Goal: Information Seeking & Learning: Stay updated

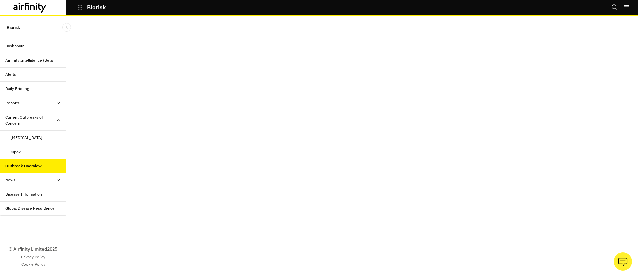
scroll to position [1, 0]
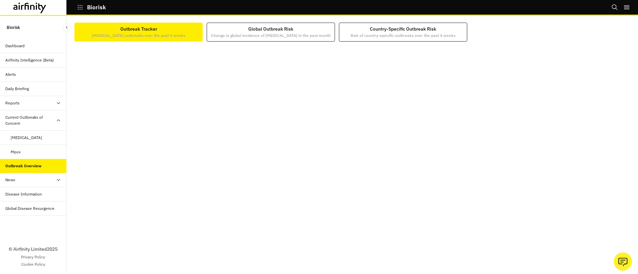
click at [237, 42] on div at bounding box center [352, 152] width 556 height 221
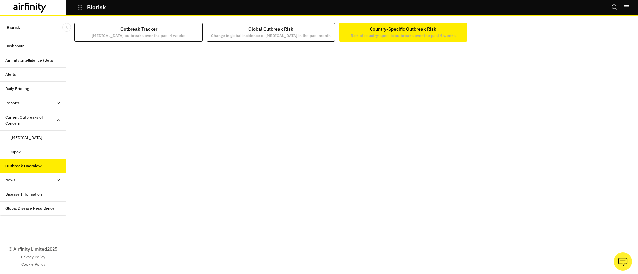
scroll to position [1, 0]
click at [27, 183] on div "News" at bounding box center [33, 180] width 66 height 14
click at [32, 61] on div "Airfinity Intelligence (Beta)" at bounding box center [29, 60] width 49 height 6
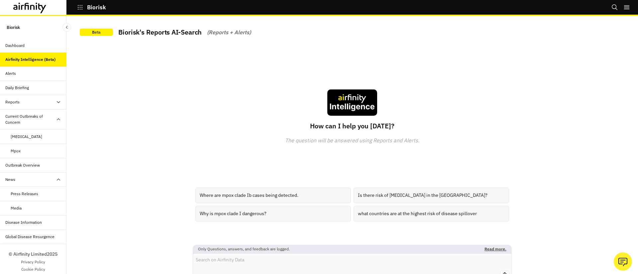
click at [614, 9] on icon "Search" at bounding box center [615, 7] width 6 height 6
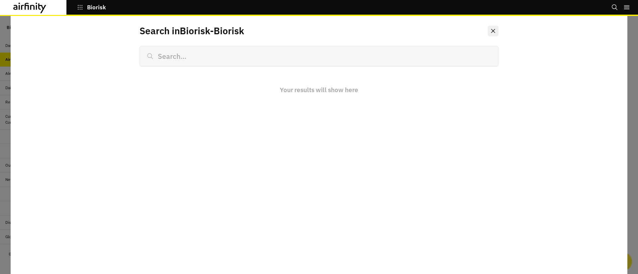
click at [495, 28] on button "Close" at bounding box center [493, 31] width 11 height 11
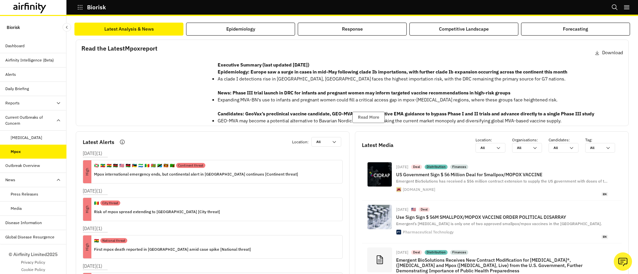
scroll to position [0, 0]
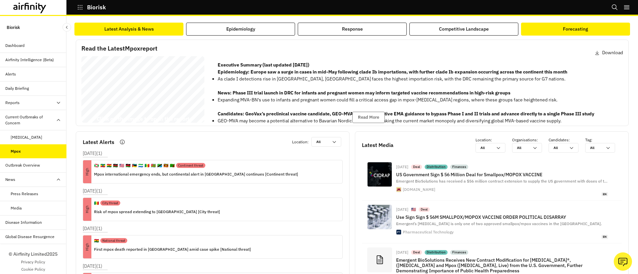
click at [571, 26] on div "Forecasting" at bounding box center [575, 29] width 25 height 7
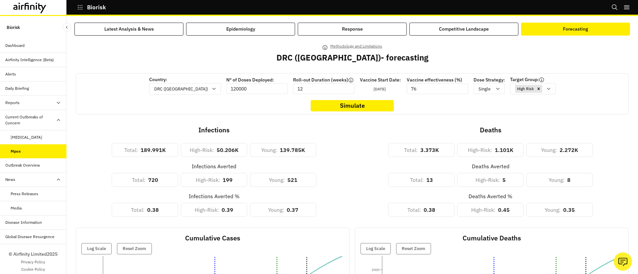
scroll to position [5, 0]
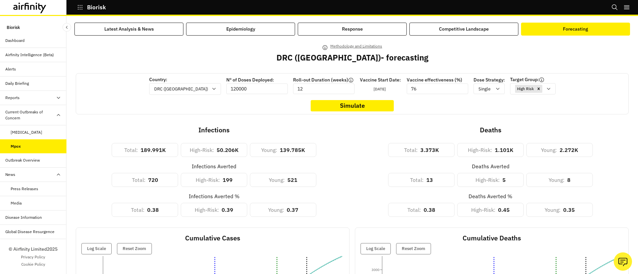
click at [23, 98] on div "Reports" at bounding box center [35, 98] width 61 height 6
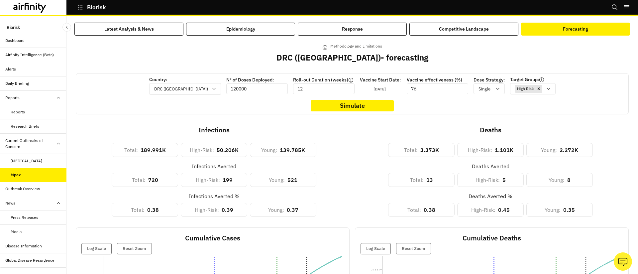
click at [22, 112] on div "Reports" at bounding box center [18, 112] width 14 height 6
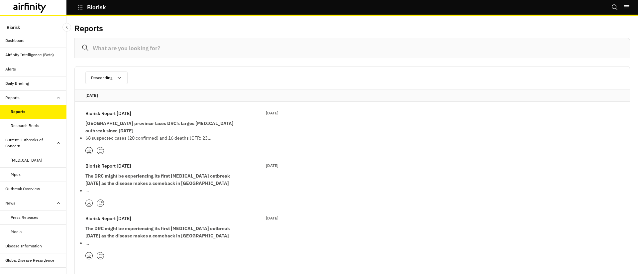
click at [124, 117] on p "Biorisk Report 12th September" at bounding box center [108, 113] width 46 height 7
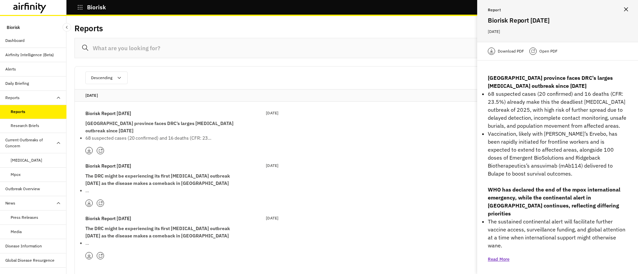
click at [547, 50] on p "Open PDF" at bounding box center [548, 51] width 18 height 7
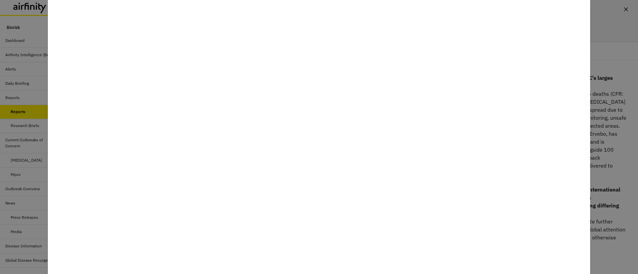
click at [605, 139] on div at bounding box center [319, 137] width 638 height 274
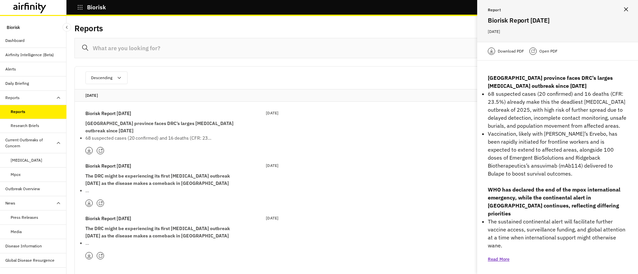
click at [626, 11] on icon "Close" at bounding box center [626, 9] width 4 height 4
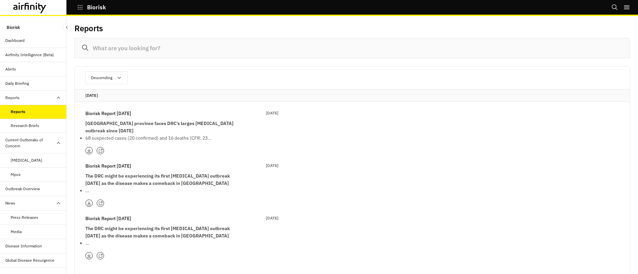
scroll to position [8, 0]
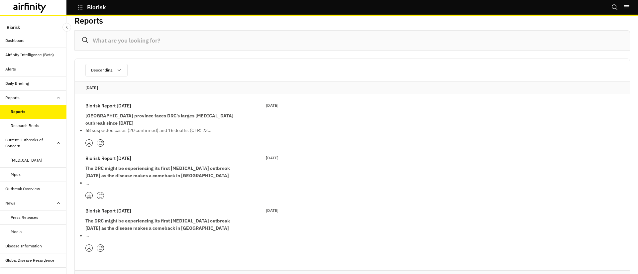
click at [26, 246] on div "Disease Information" at bounding box center [23, 246] width 37 height 6
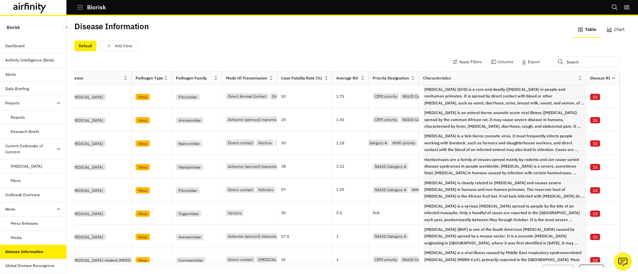
click at [611, 80] on icon at bounding box center [613, 77] width 5 height 5
click at [613, 77] on icon at bounding box center [613, 77] width 5 height 5
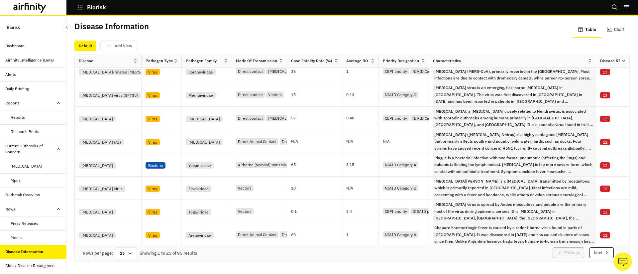
scroll to position [127, 0]
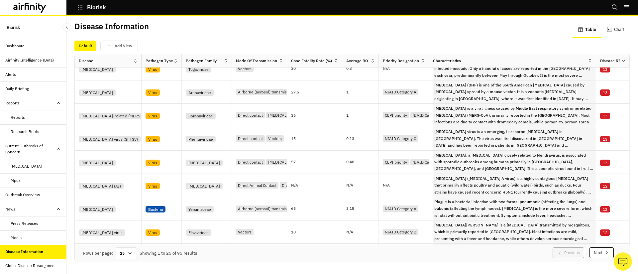
click at [609, 60] on div "Disease RI" at bounding box center [610, 61] width 20 height 6
click at [618, 62] on div "Disease RI" at bounding box center [610, 61] width 20 height 6
click at [621, 61] on icon at bounding box center [623, 60] width 5 height 5
click at [588, 92] on div "Sort Ascending" at bounding box center [593, 91] width 68 height 15
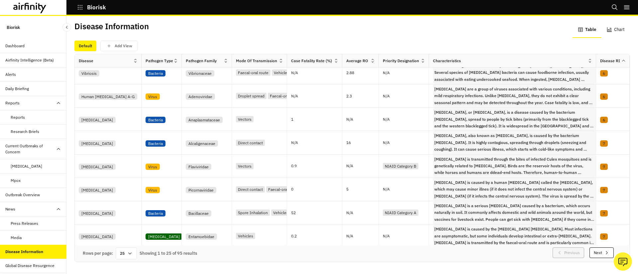
scroll to position [407, 0]
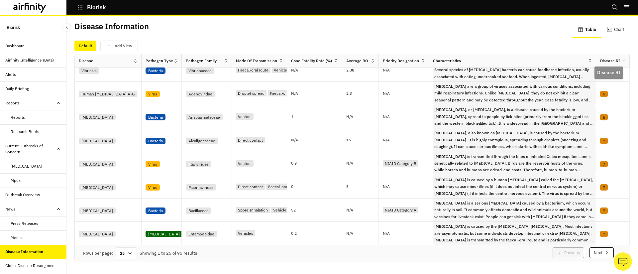
click at [616, 59] on div "Disease RI" at bounding box center [610, 61] width 20 height 6
click at [623, 61] on icon at bounding box center [623, 60] width 5 height 5
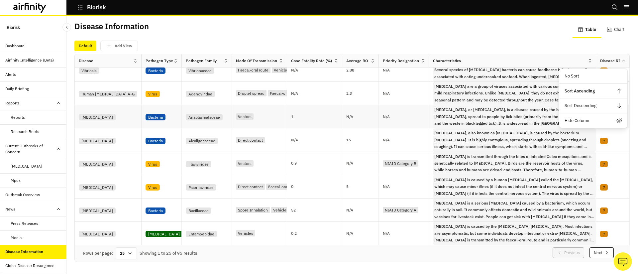
click at [588, 106] on div "Sort Descending" at bounding box center [593, 105] width 68 height 15
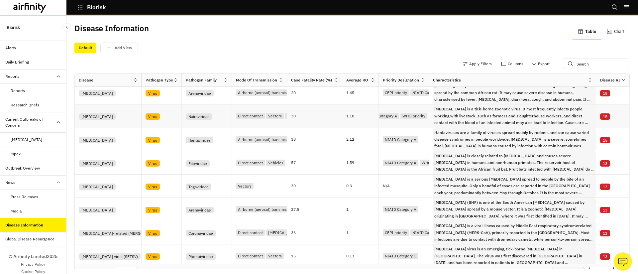
scroll to position [31, 0]
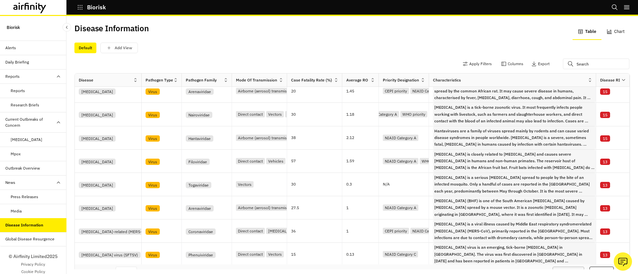
click at [25, 91] on div "Reports" at bounding box center [39, 91] width 56 height 6
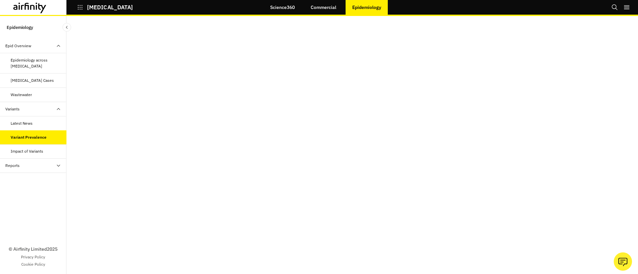
scroll to position [61, 0]
